Goal: Information Seeking & Learning: Learn about a topic

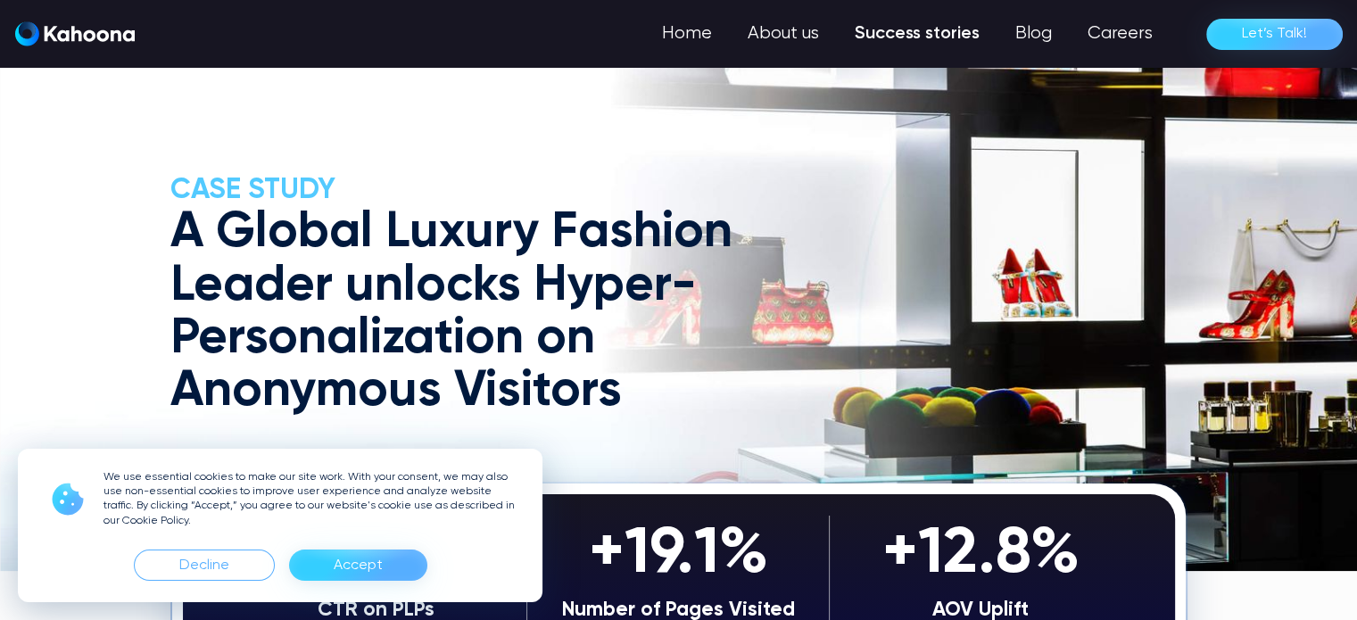
click at [359, 572] on div "Accept" at bounding box center [358, 566] width 49 height 29
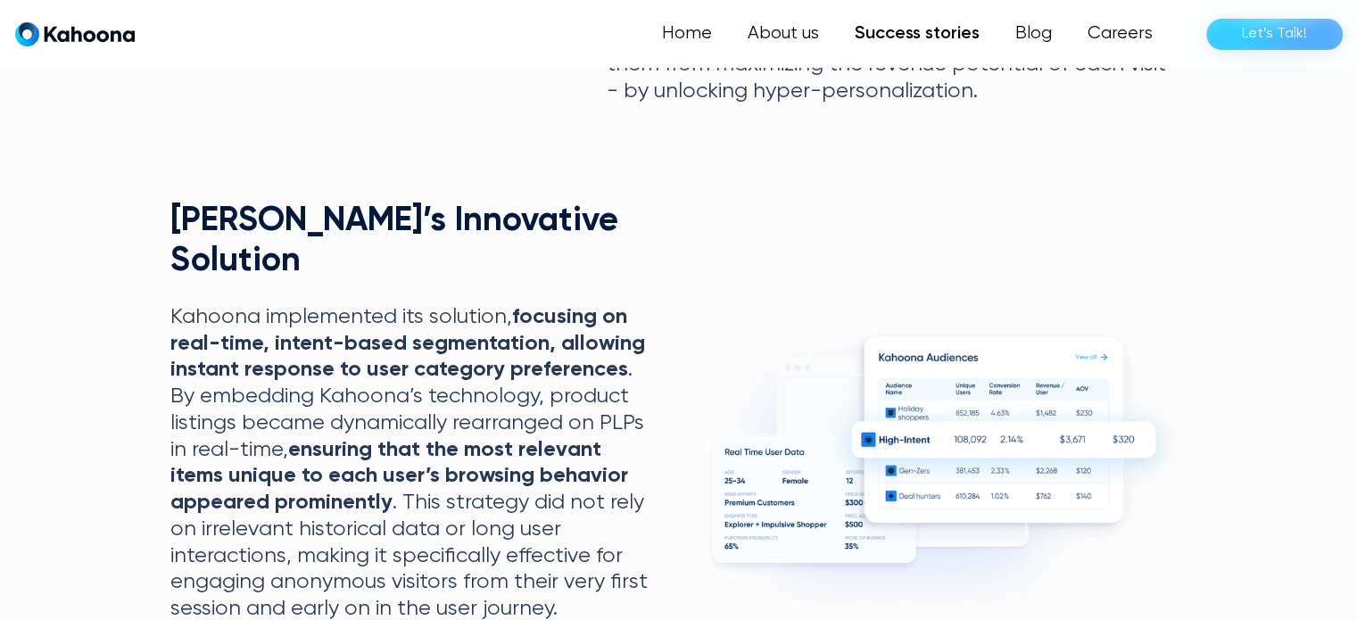
scroll to position [1240, 0]
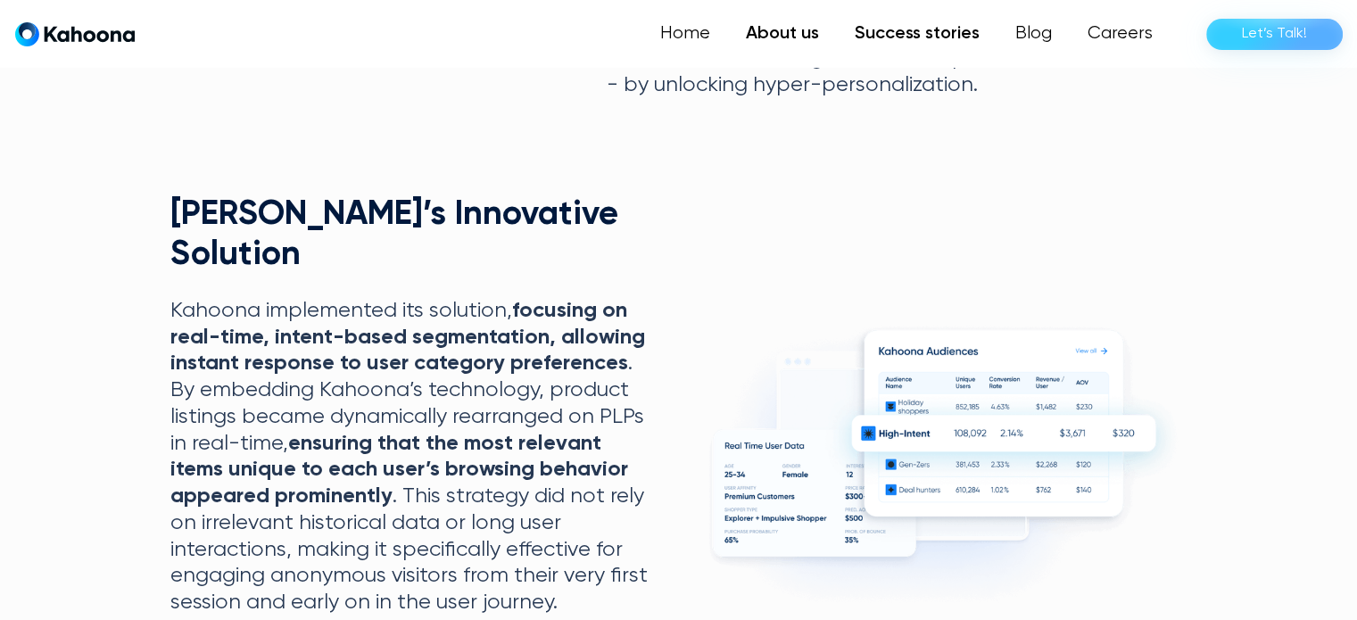
click at [802, 37] on link "About us" at bounding box center [782, 34] width 109 height 36
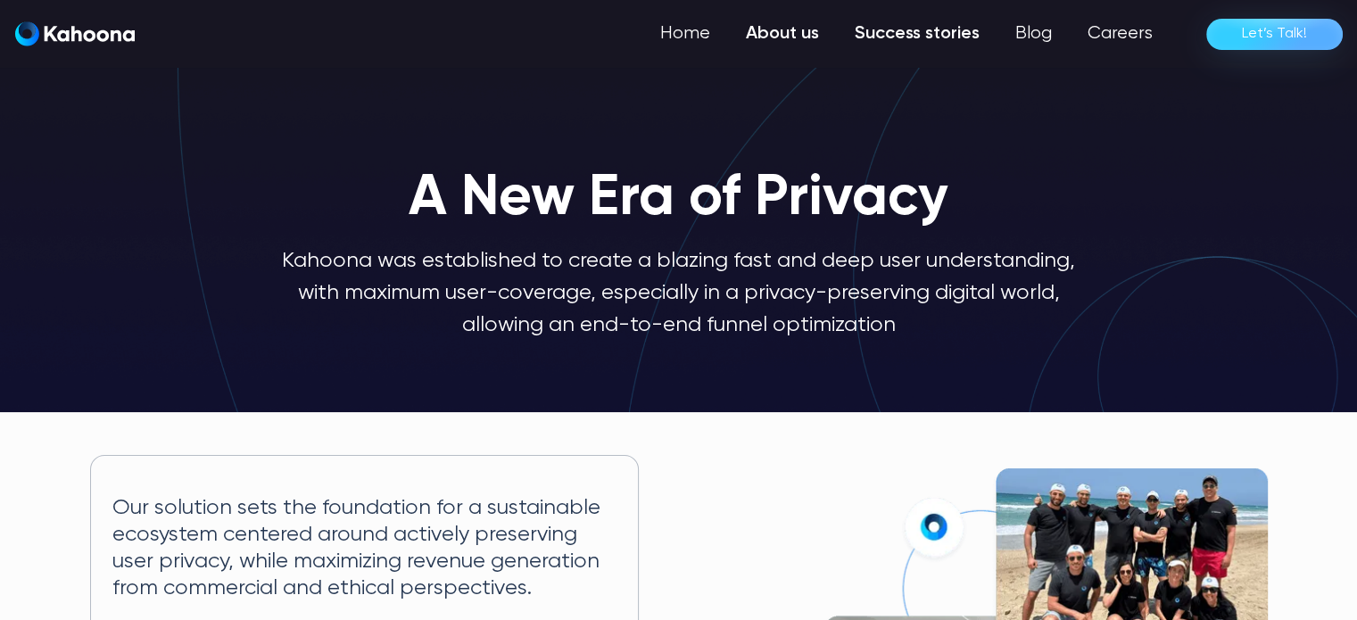
click at [910, 27] on link "Success stories" at bounding box center [917, 34] width 161 height 36
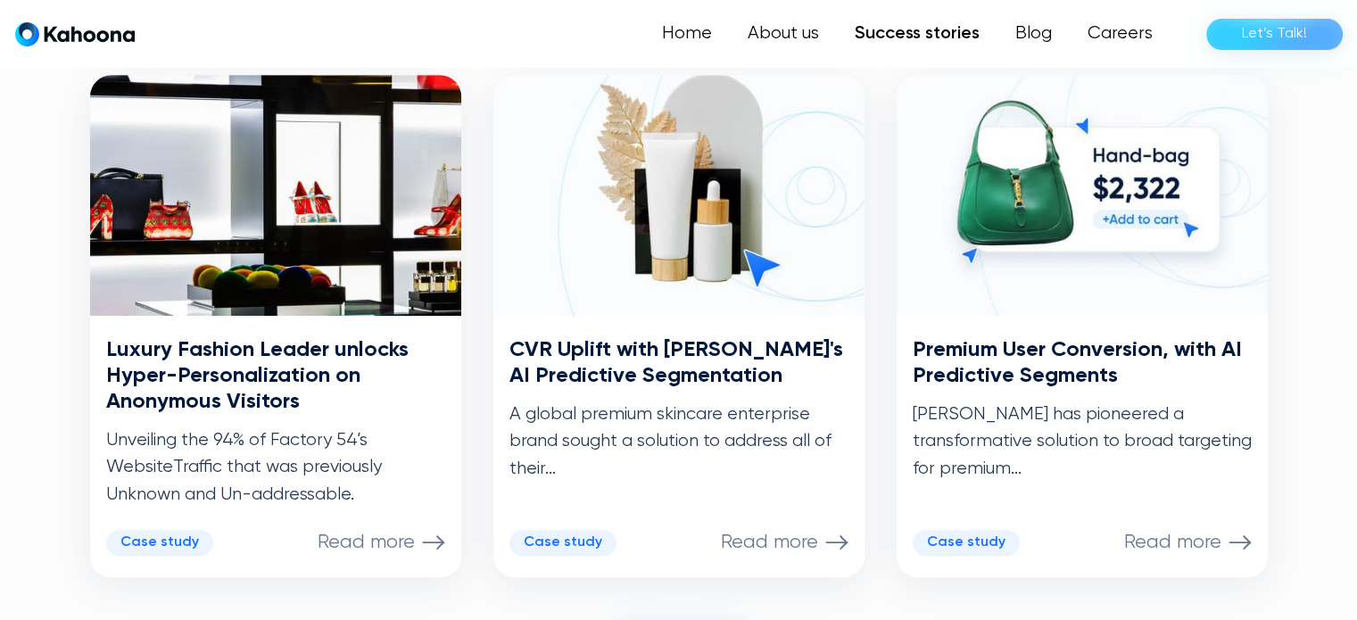
scroll to position [912, 0]
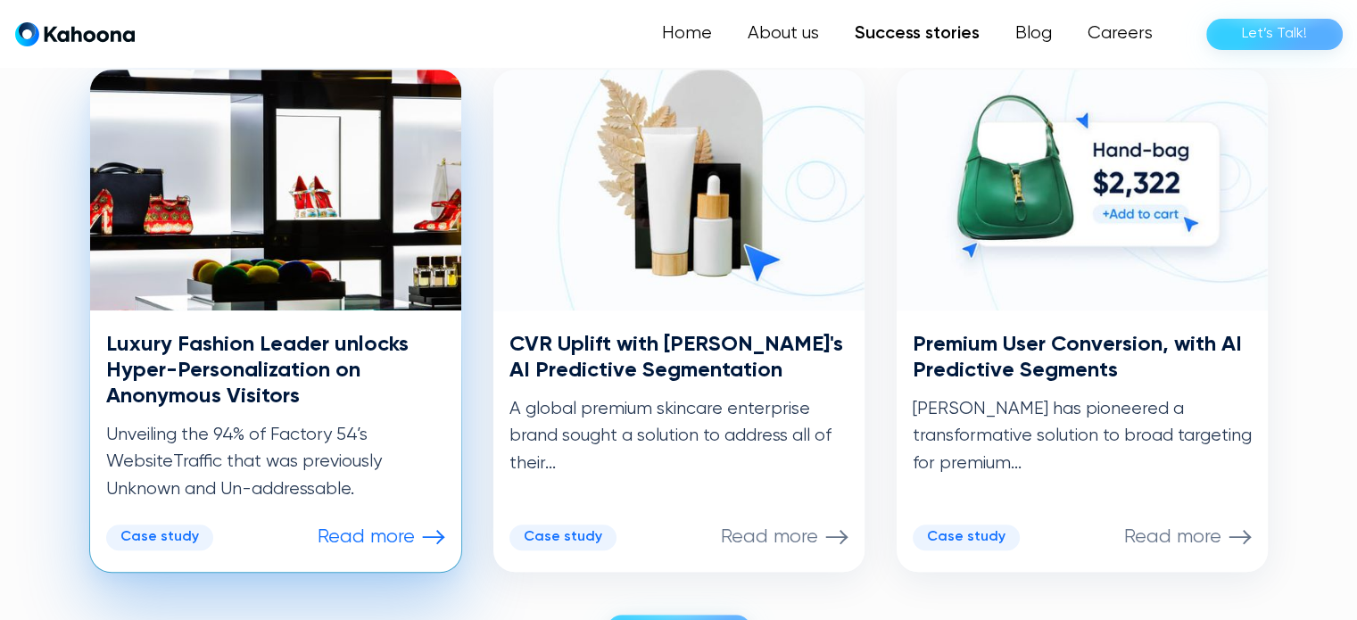
click at [370, 549] on div "Case study Read more" at bounding box center [275, 538] width 339 height 26
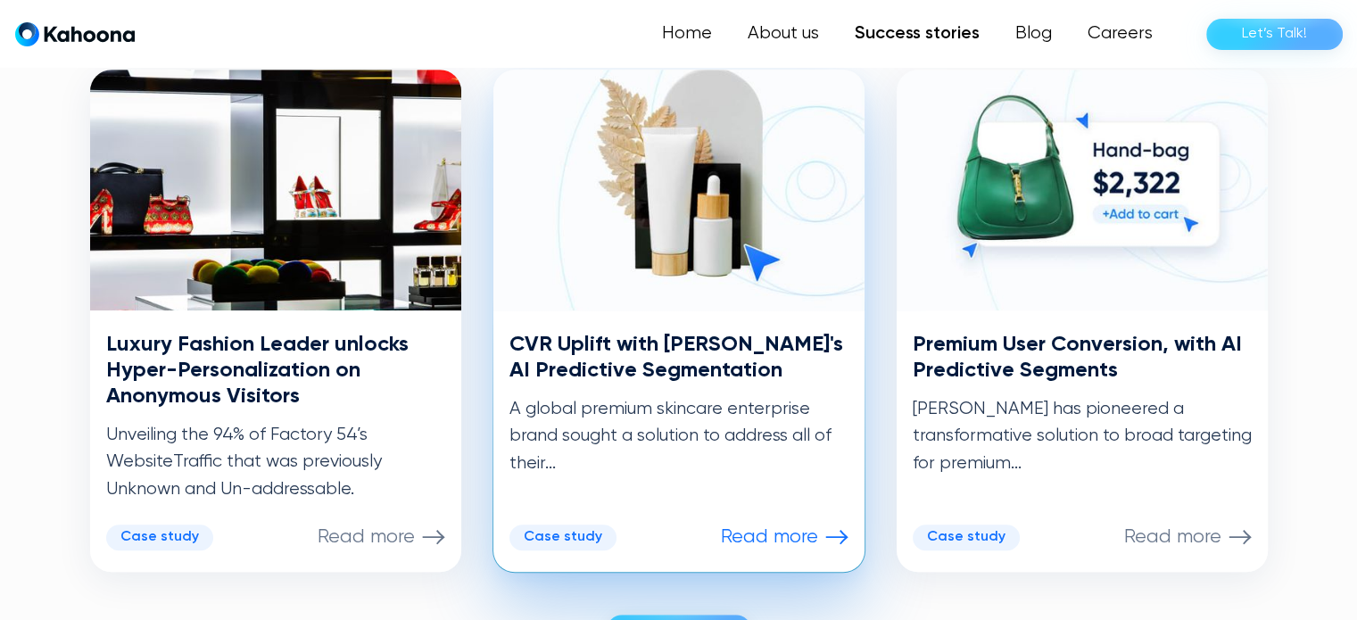
click at [757, 538] on p "Read more" at bounding box center [769, 537] width 97 height 23
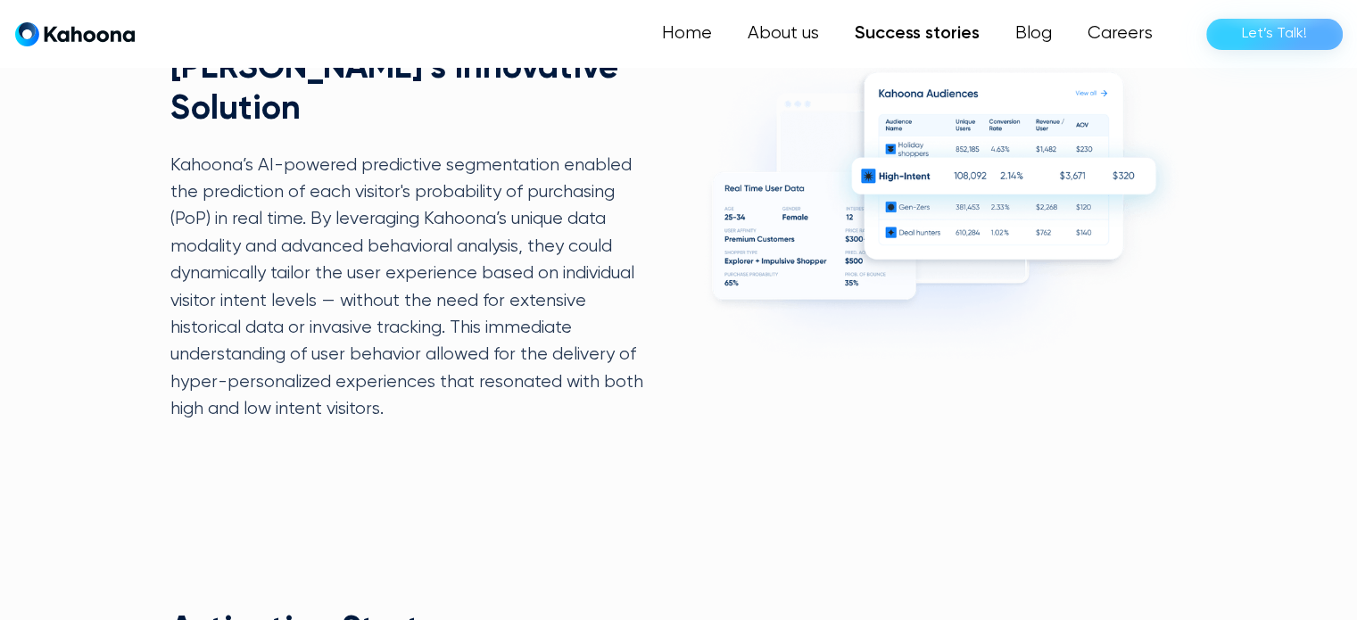
scroll to position [1391, 0]
